Goal: Check status

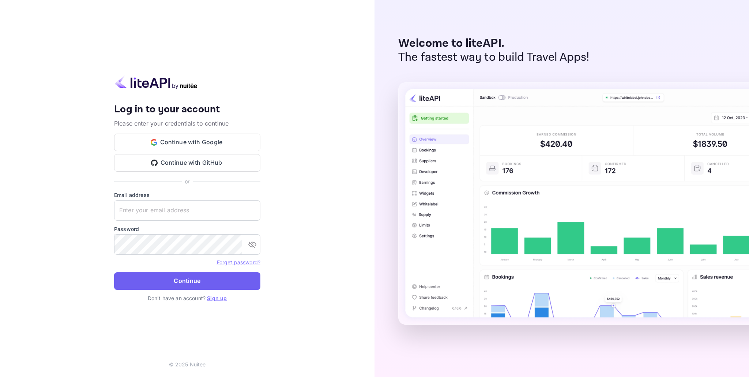
type input "[EMAIL_ADDRESS][DOMAIN_NAME]"
click at [154, 279] on button "Continue" at bounding box center [187, 281] width 146 height 18
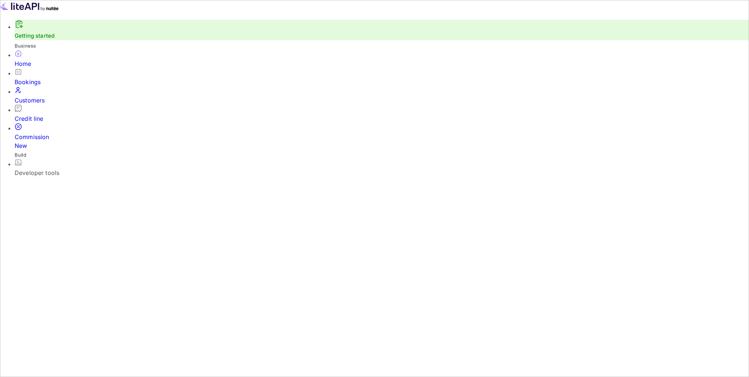
scroll to position [0, 0]
click at [42, 118] on div "Credit line" at bounding box center [382, 118] width 734 height 9
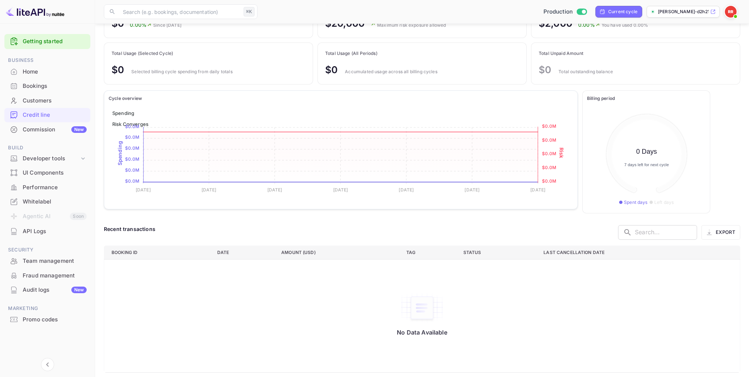
scroll to position [77, 0]
click at [36, 91] on div "Bookings" at bounding box center [47, 86] width 86 height 14
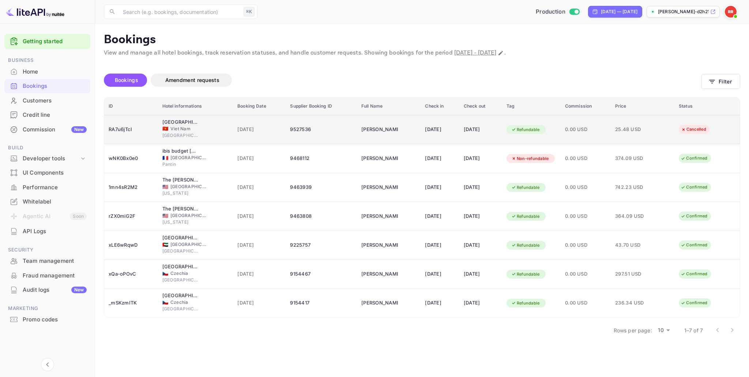
click at [125, 124] on div "RA7u6jTcI" at bounding box center [131, 130] width 45 height 12
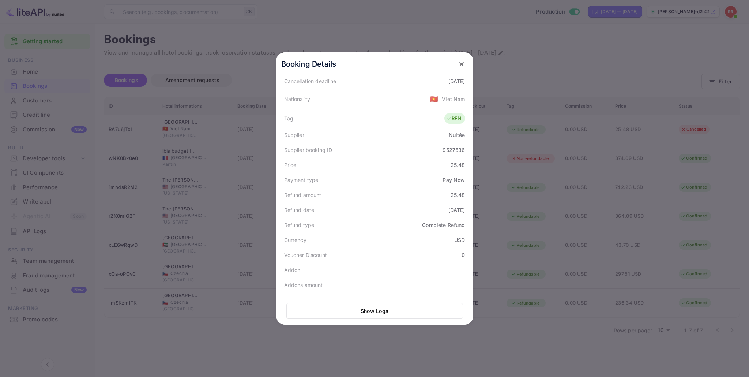
scroll to position [180, 0]
click at [357, 311] on button "Show Logs" at bounding box center [374, 311] width 177 height 16
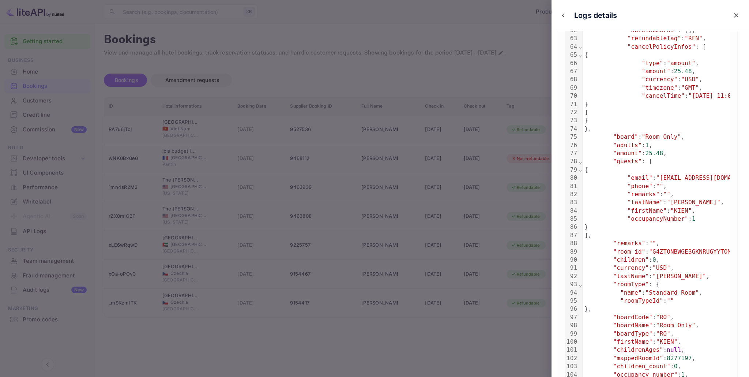
scroll to position [575, 0]
click at [735, 16] on icon "close" at bounding box center [736, 15] width 4 height 4
